Goal: Find specific page/section: Find specific page/section

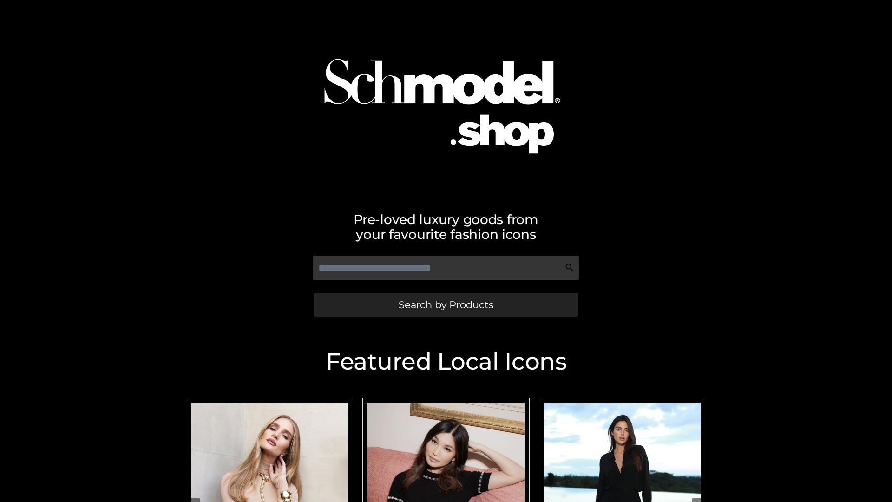
click at [446, 304] on span "Search by Products" at bounding box center [446, 305] width 95 height 10
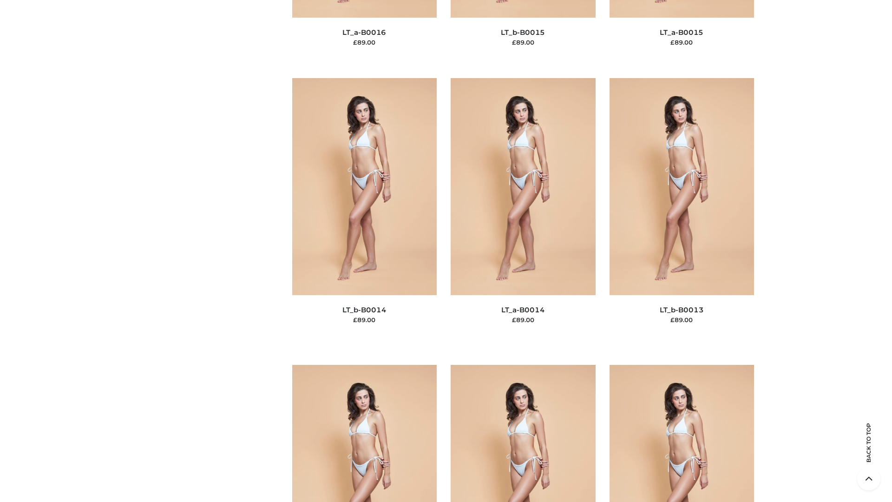
scroll to position [3304, 0]
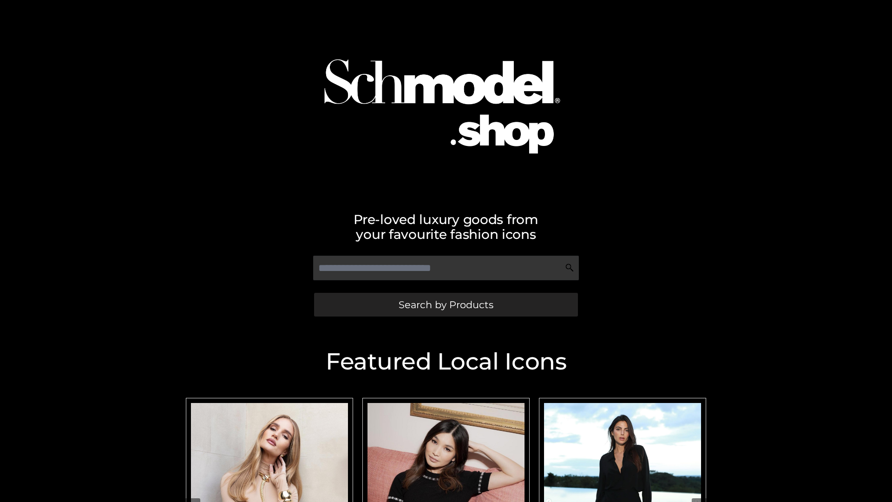
click at [446, 304] on span "Search by Products" at bounding box center [446, 305] width 95 height 10
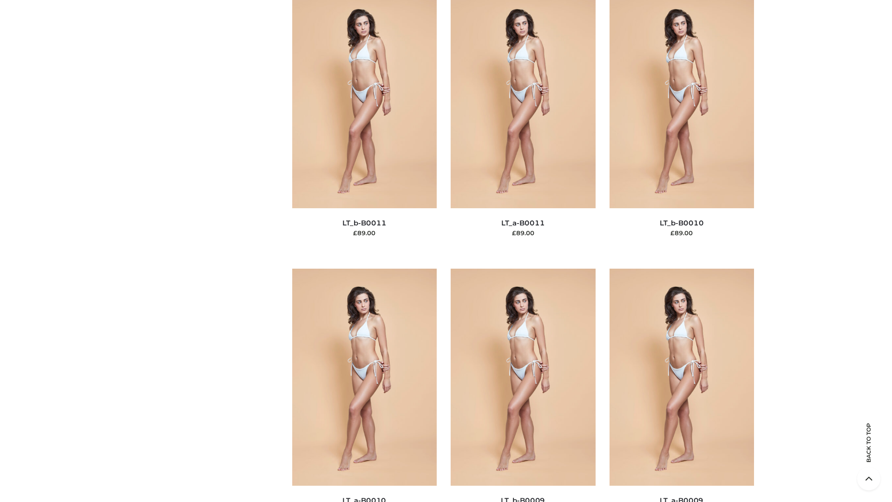
scroll to position [4173, 0]
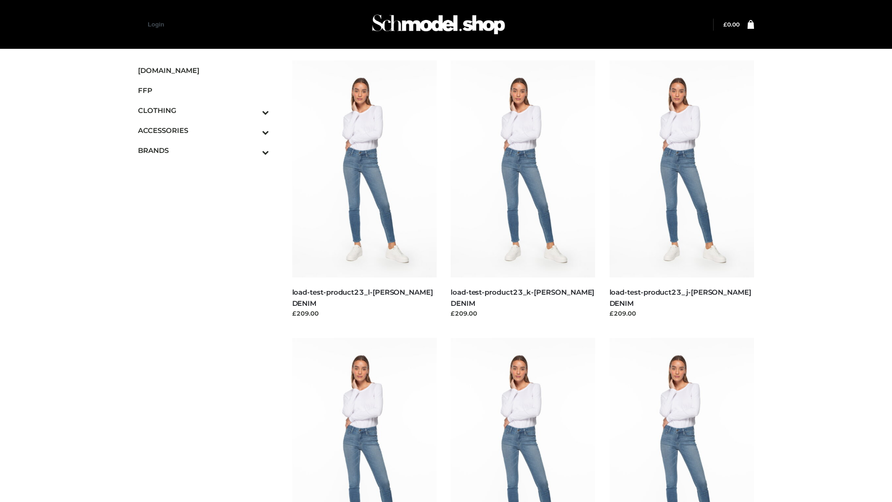
scroll to position [815, 0]
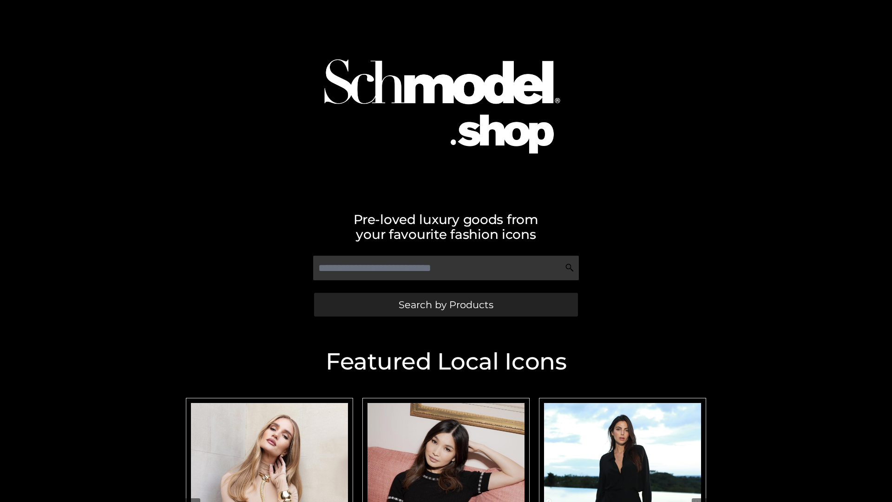
click at [446, 304] on span "Search by Products" at bounding box center [446, 305] width 95 height 10
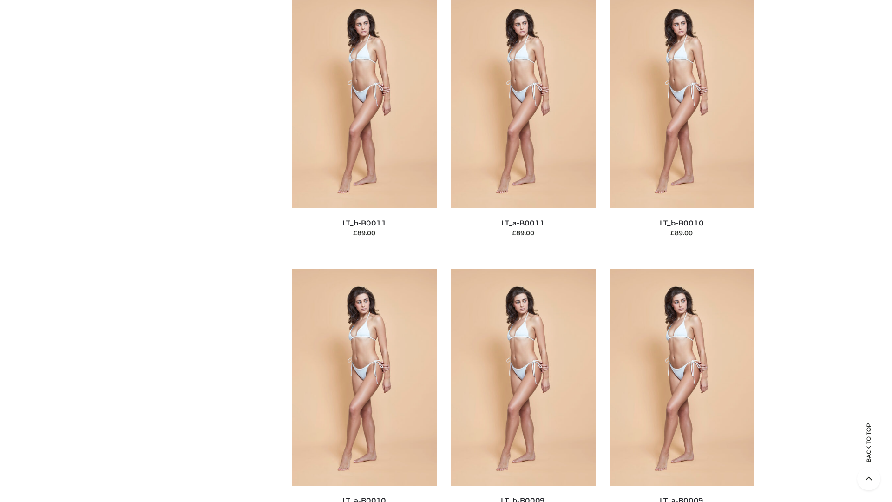
scroll to position [4173, 0]
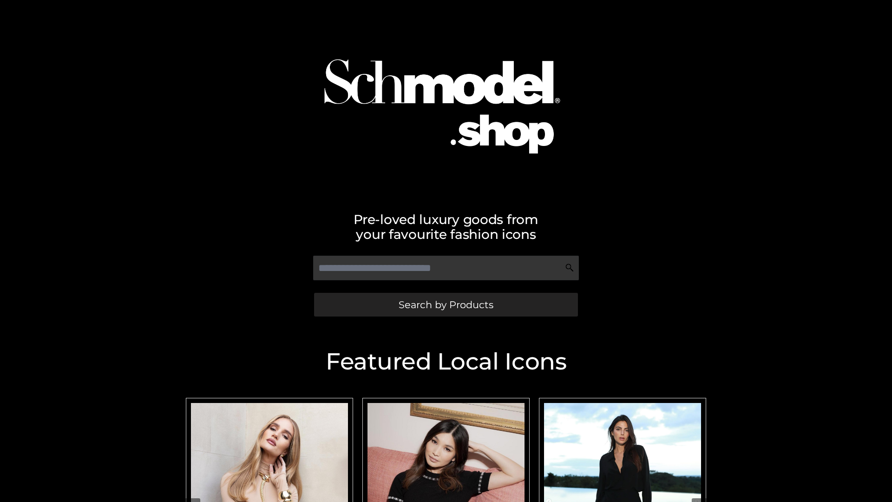
click at [446, 304] on span "Search by Products" at bounding box center [446, 305] width 95 height 10
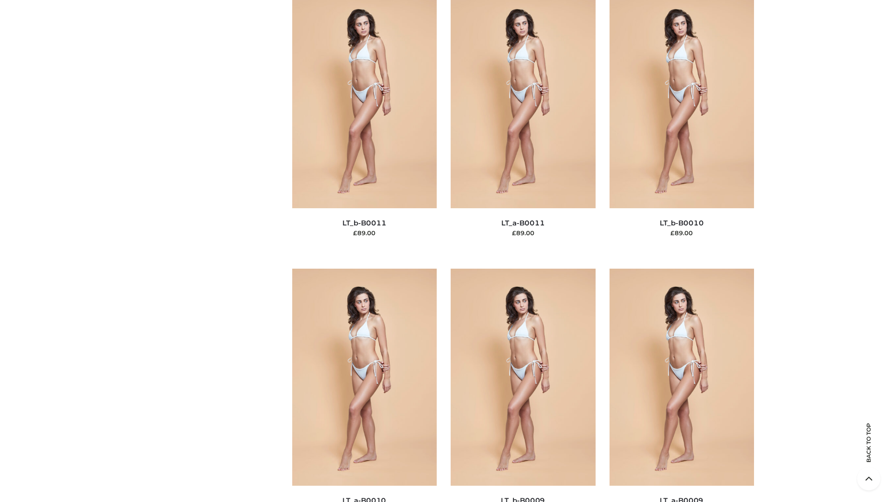
scroll to position [4173, 0]
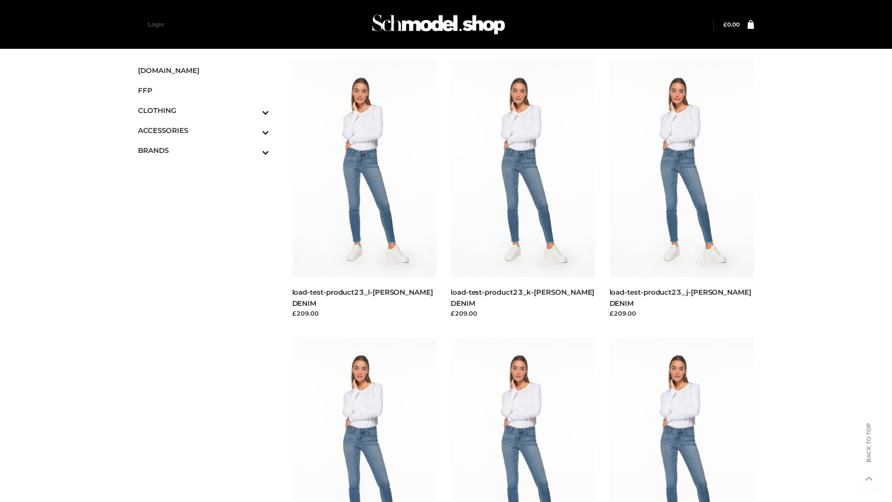
scroll to position [815, 0]
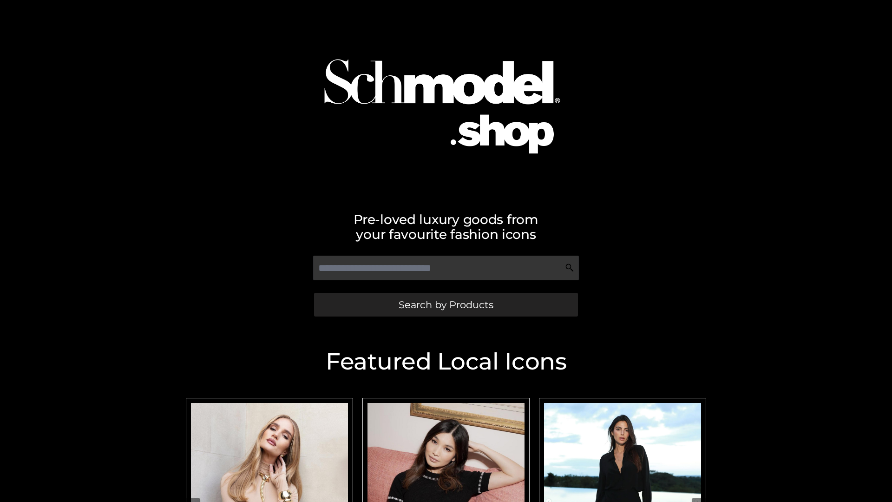
click at [446, 304] on span "Search by Products" at bounding box center [446, 305] width 95 height 10
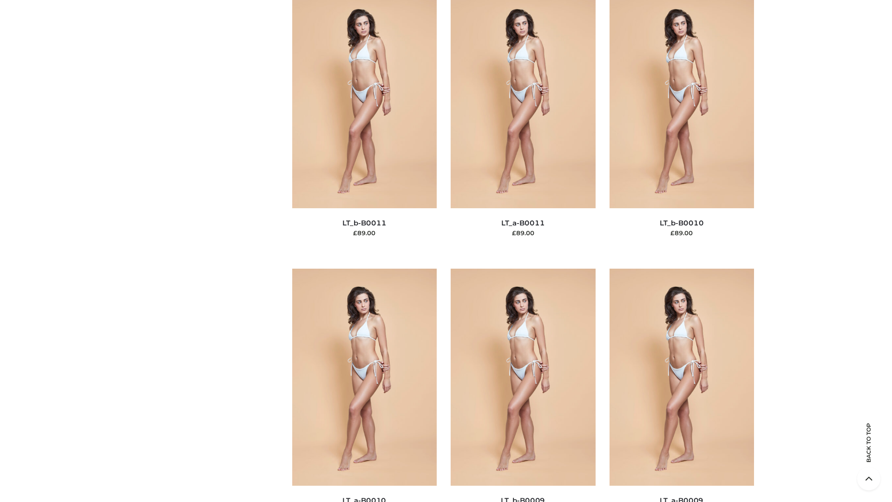
scroll to position [4173, 0]
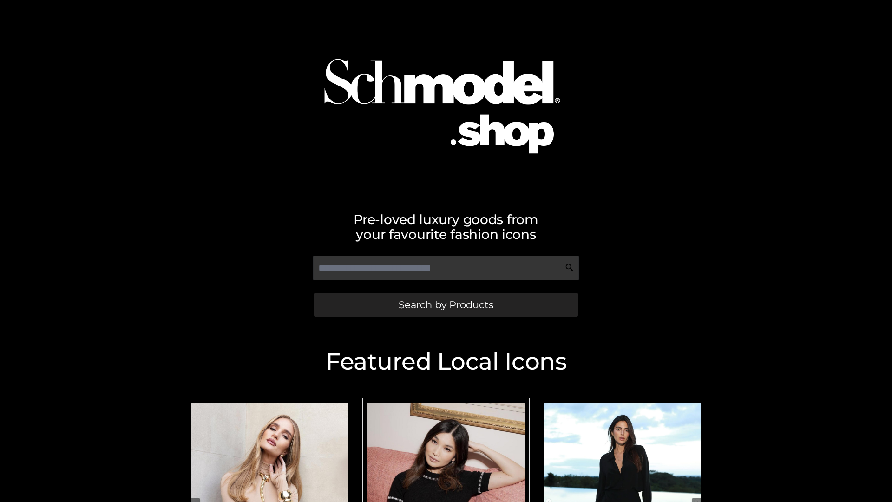
click at [446, 304] on span "Search by Products" at bounding box center [446, 305] width 95 height 10
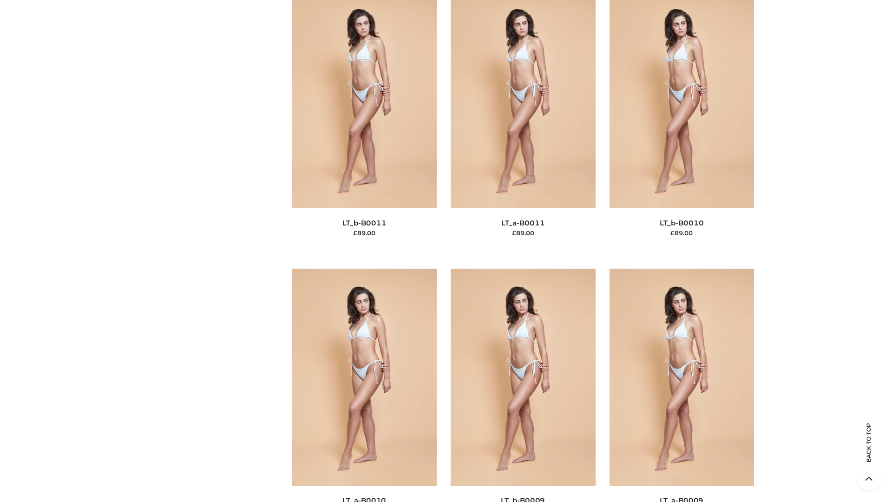
scroll to position [4173, 0]
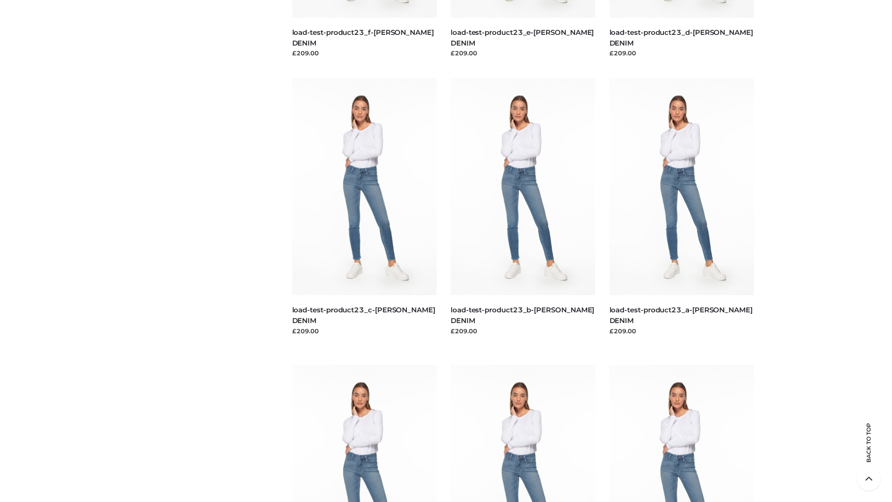
scroll to position [815, 0]
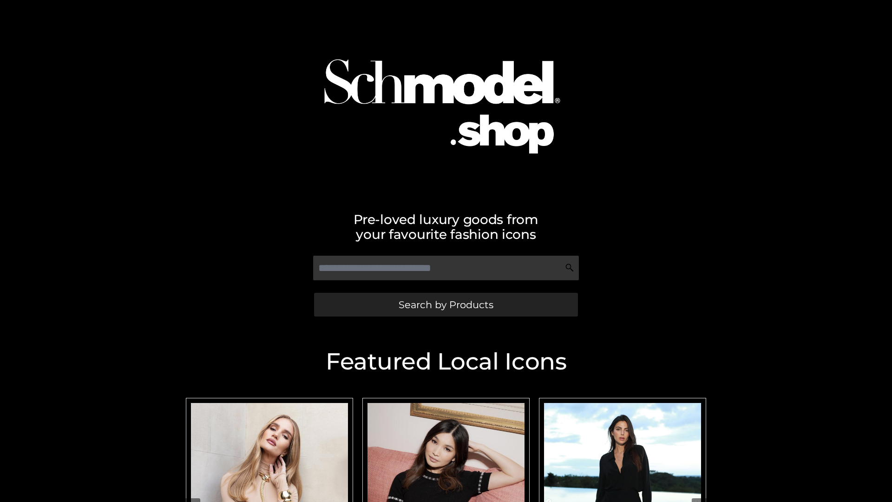
click at [446, 304] on span "Search by Products" at bounding box center [446, 305] width 95 height 10
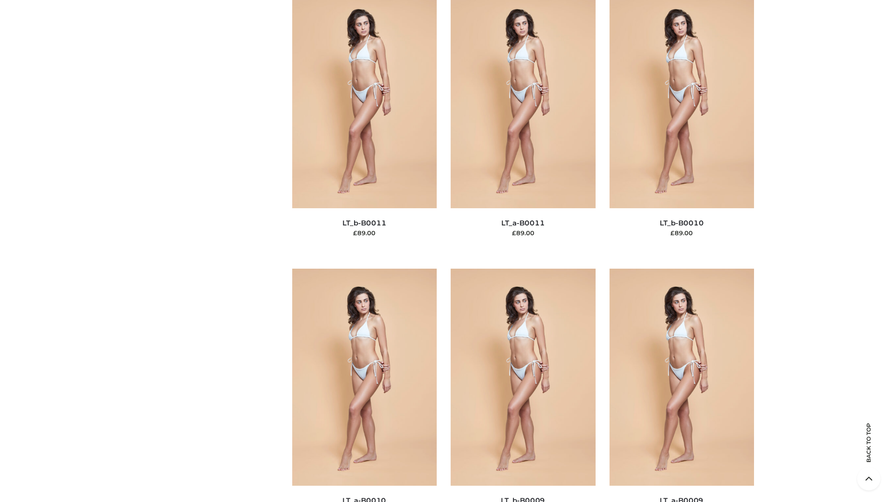
scroll to position [4173, 0]
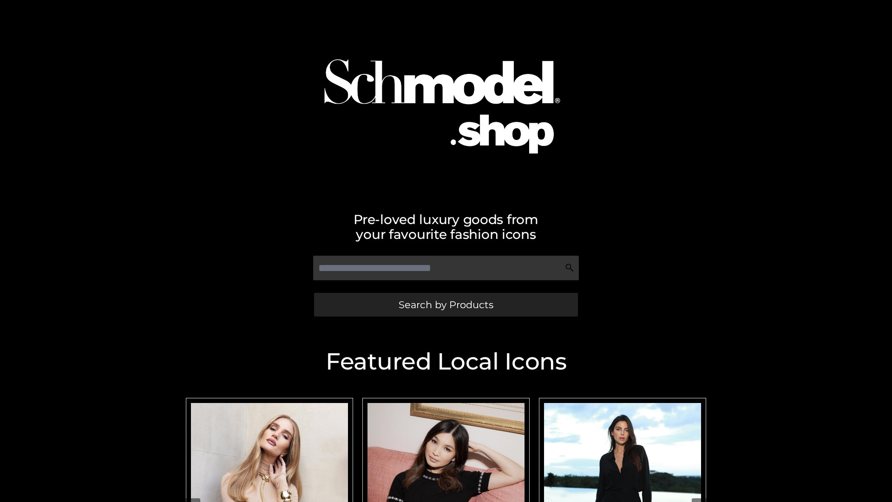
click at [446, 304] on span "Search by Products" at bounding box center [446, 305] width 95 height 10
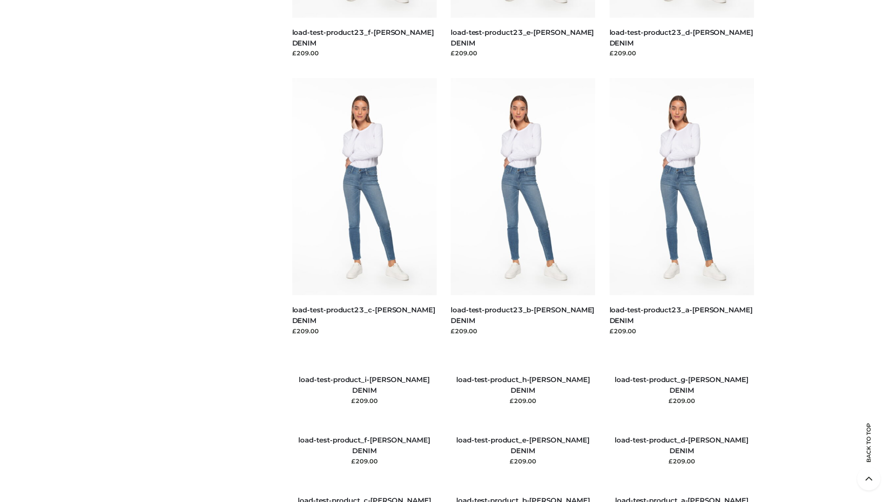
scroll to position [1066, 0]
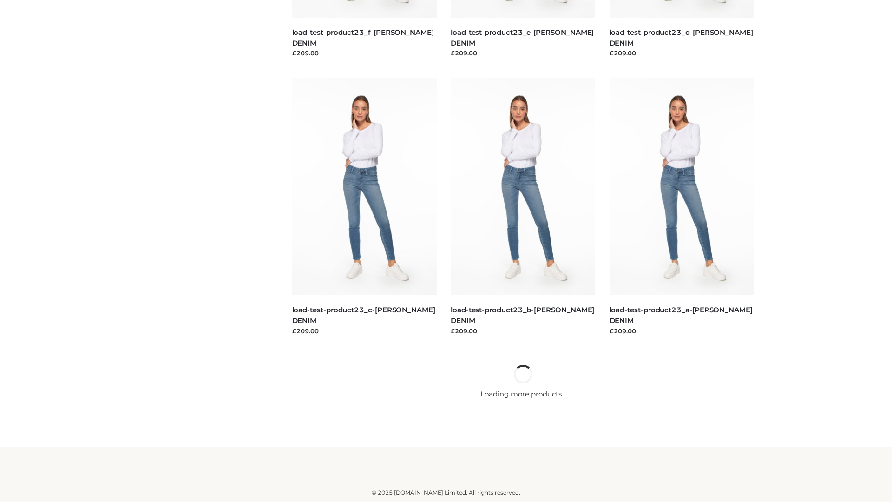
scroll to position [815, 0]
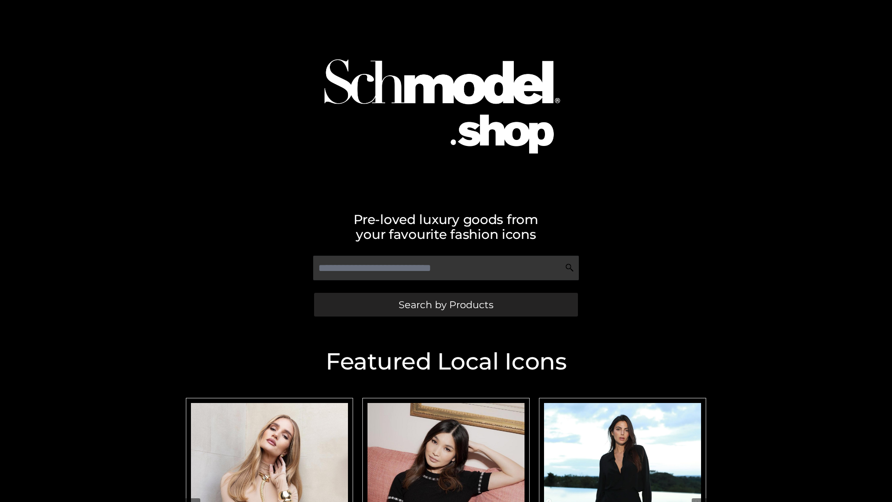
click at [446, 304] on span "Search by Products" at bounding box center [446, 305] width 95 height 10
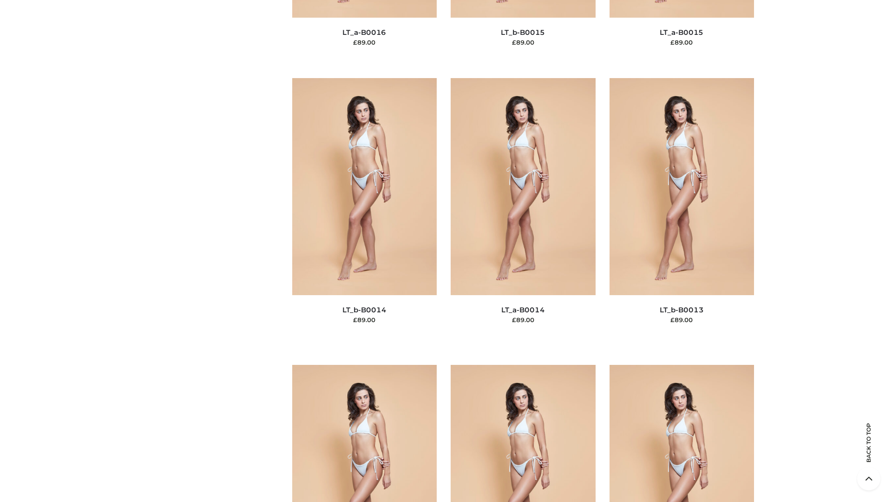
scroll to position [3304, 0]
